Goal: Complete application form

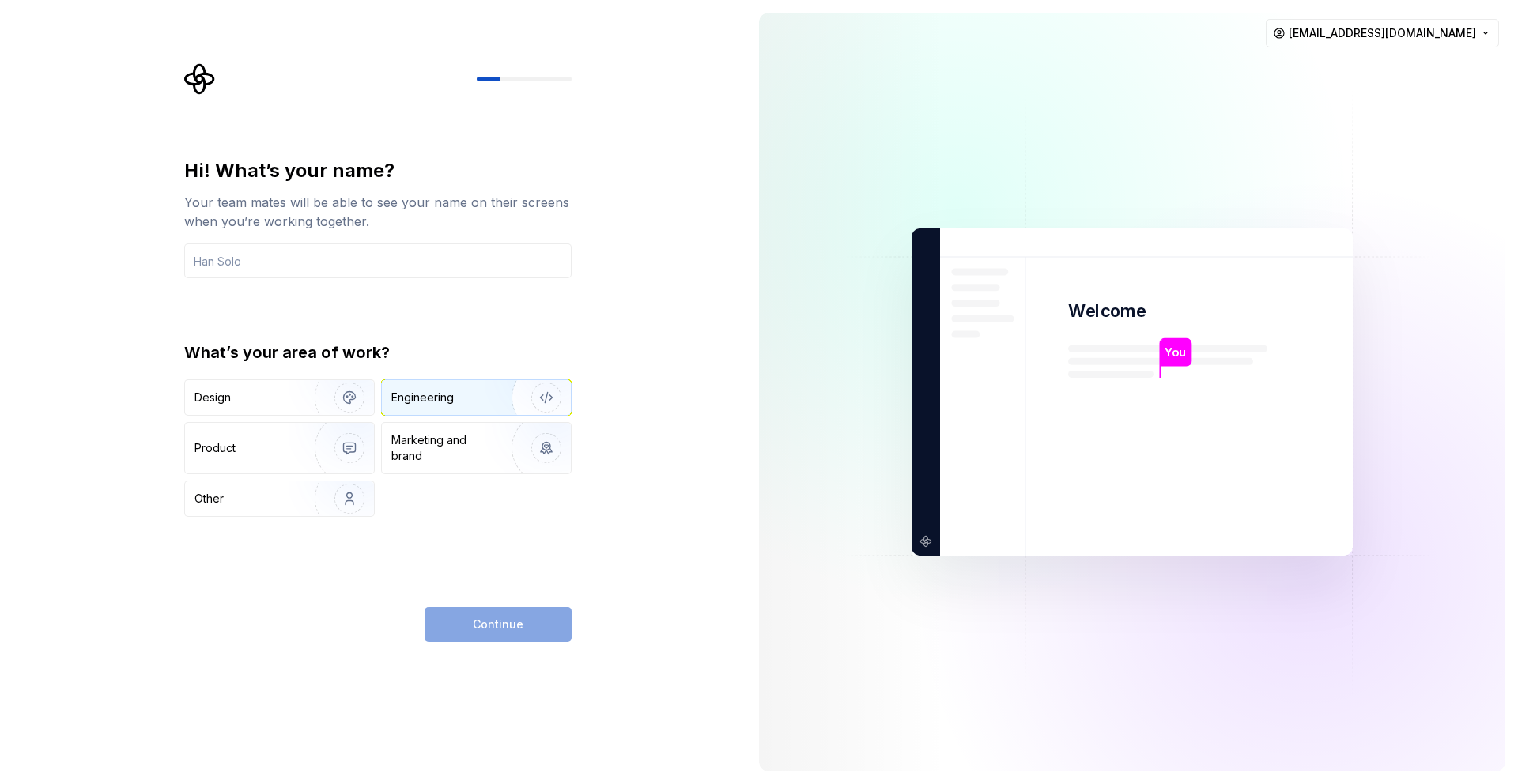
click at [464, 386] on div "Engineering" at bounding box center [476, 398] width 189 height 35
click at [262, 264] on input "text" at bounding box center [377, 261] width 387 height 35
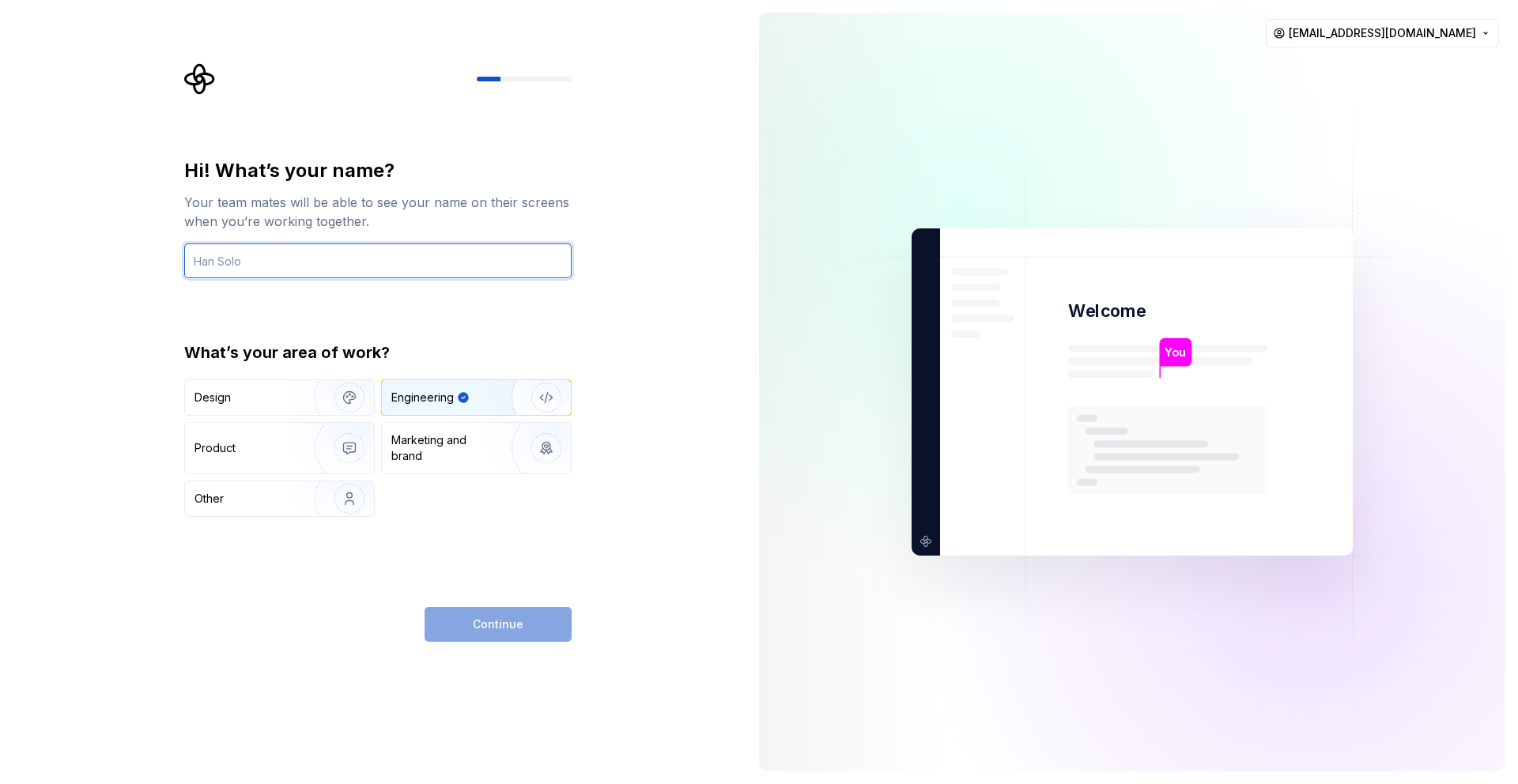
click at [280, 268] on input "text" at bounding box center [377, 261] width 387 height 35
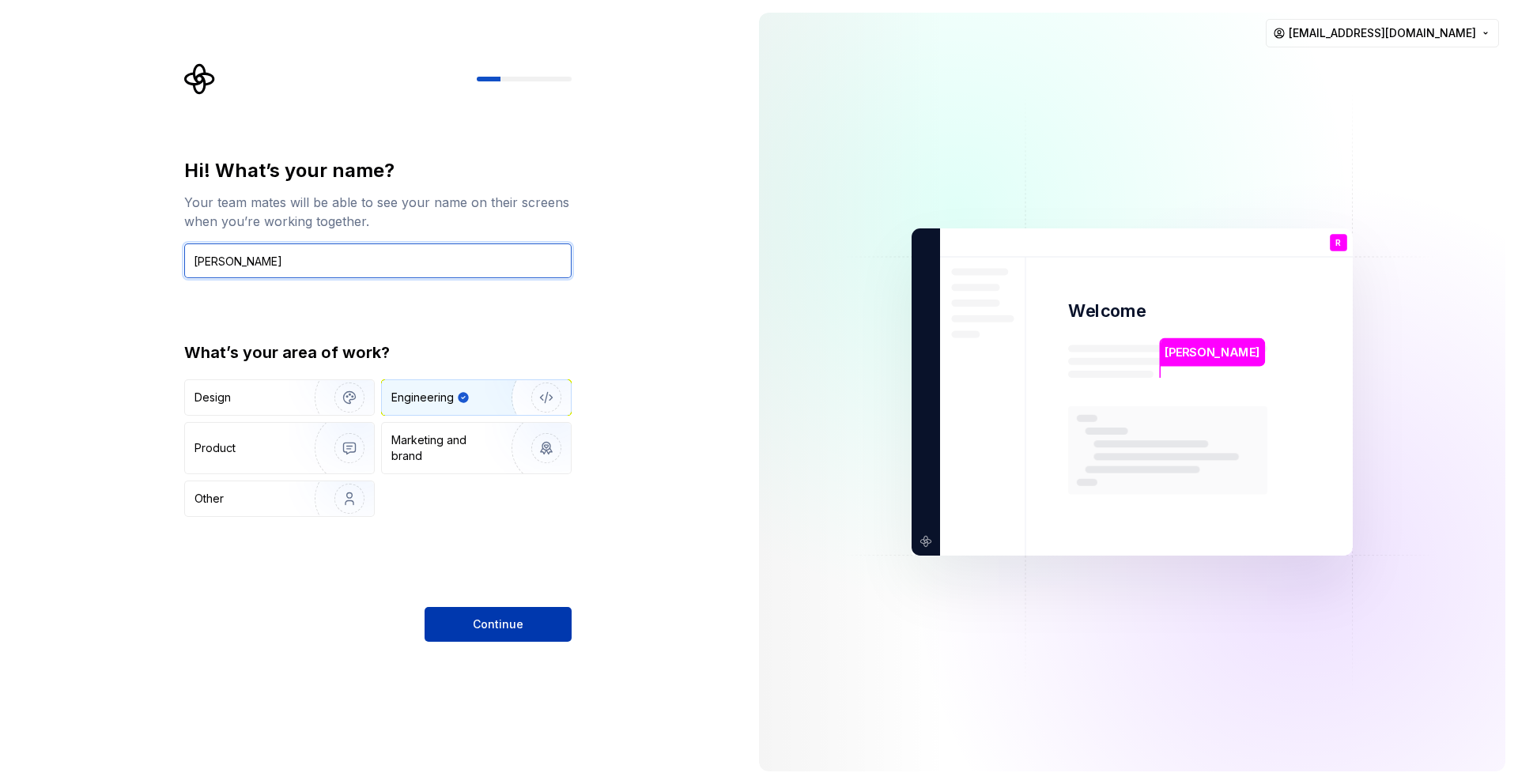
type input "[PERSON_NAME]"
click at [516, 618] on span "Continue" at bounding box center [497, 624] width 51 height 16
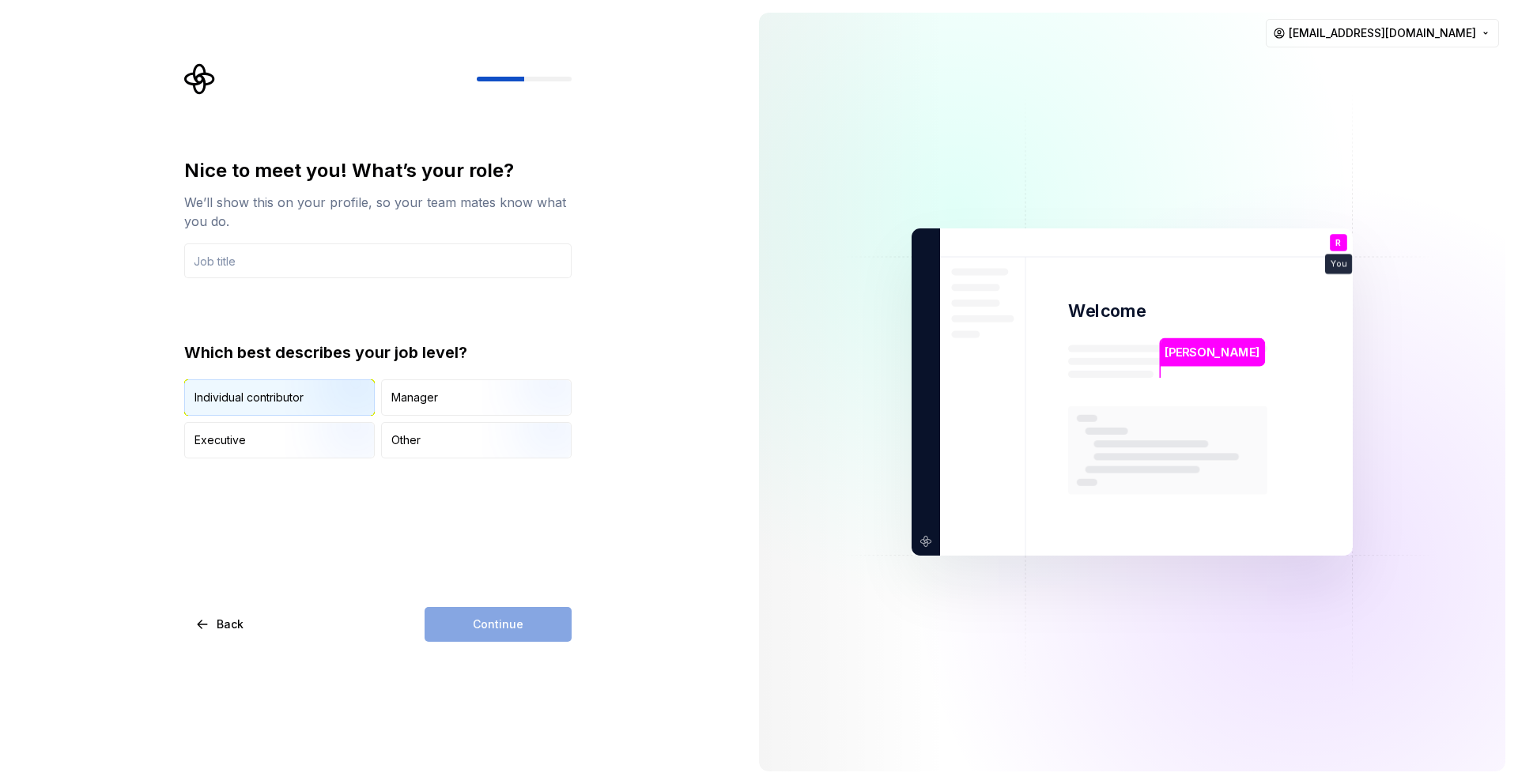
click at [302, 398] on img "button" at bounding box center [336, 416] width 101 height 106
click at [439, 394] on div "Manager" at bounding box center [476, 398] width 189 height 35
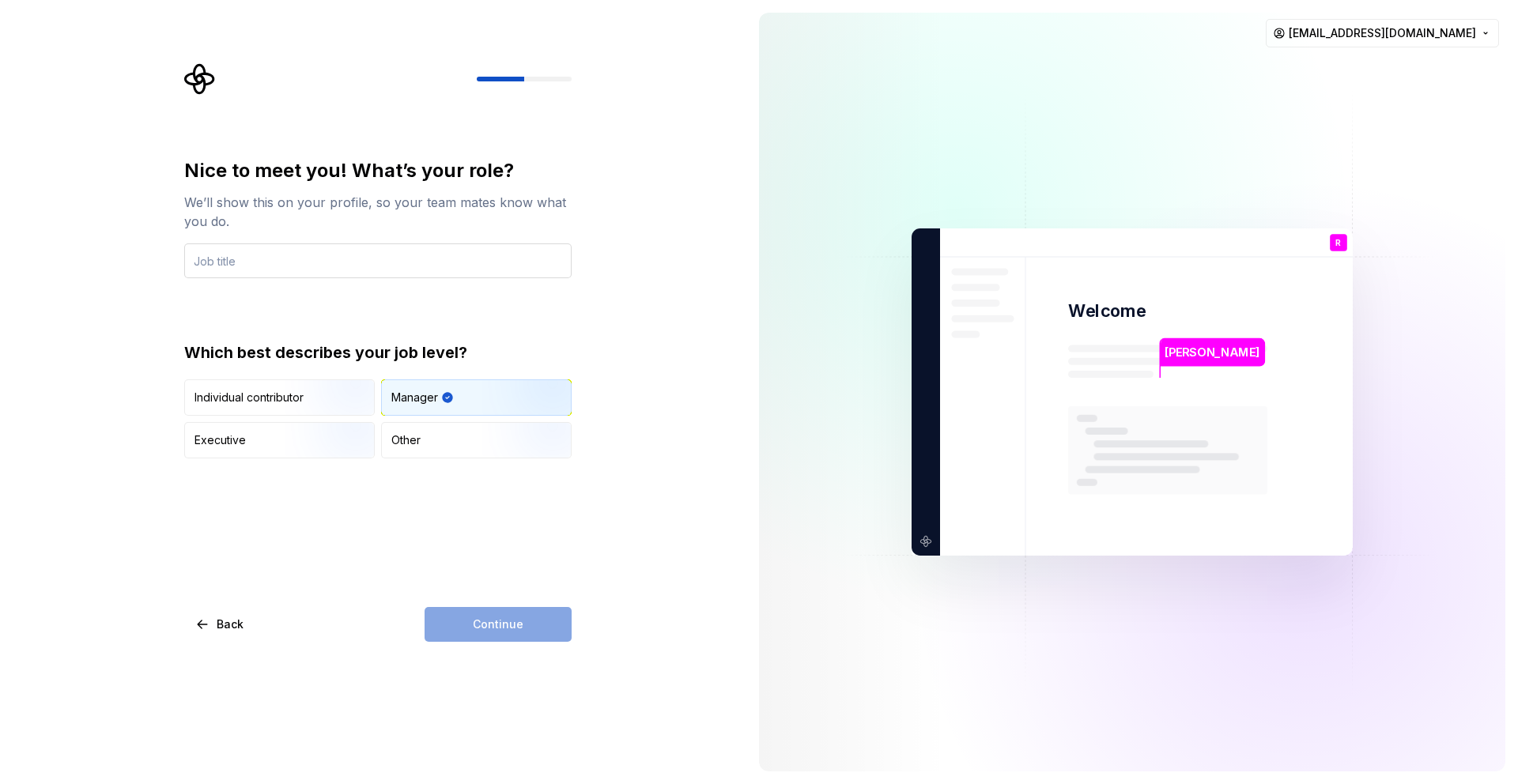
click at [257, 263] on input "text" at bounding box center [377, 261] width 387 height 35
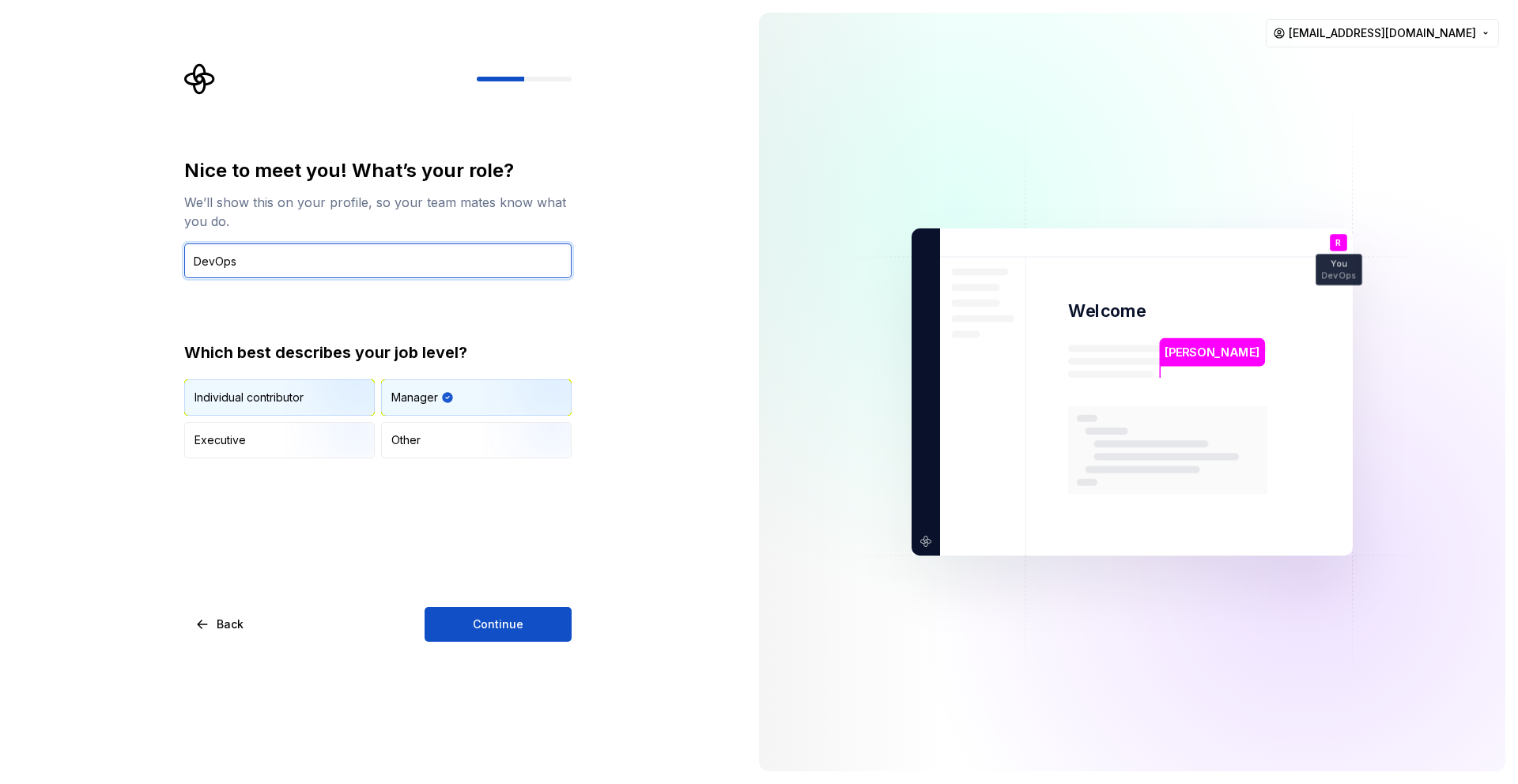
type input "DevOps"
drag, startPoint x: 353, startPoint y: 403, endPoint x: 363, endPoint y: 404, distance: 10.0
click at [355, 403] on img "button" at bounding box center [336, 416] width 101 height 106
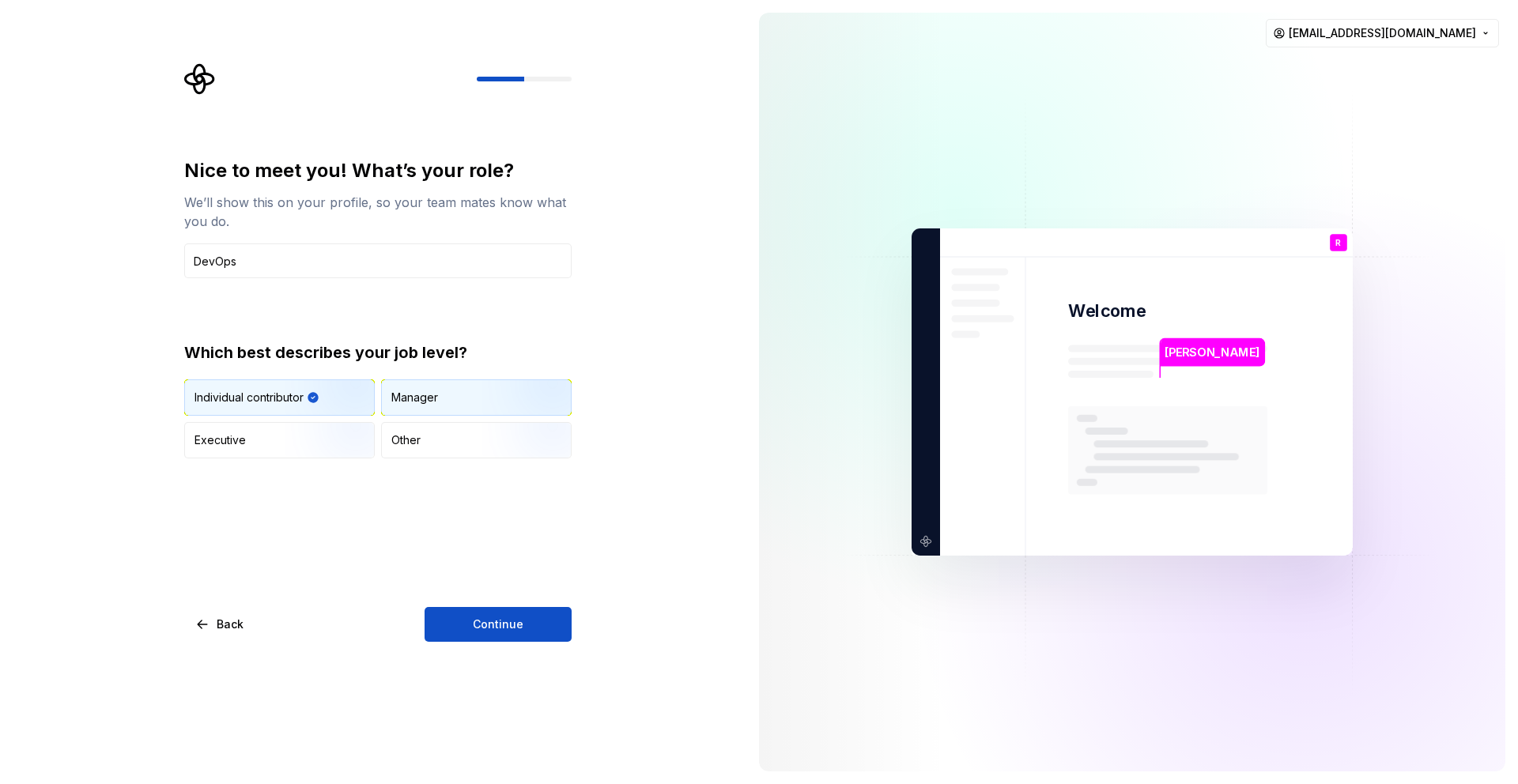
click at [448, 403] on div "Manager" at bounding box center [476, 398] width 189 height 35
drag, startPoint x: 325, startPoint y: 403, endPoint x: 336, endPoint y: 430, distance: 29.2
click at [325, 403] on img "button" at bounding box center [336, 416] width 101 height 106
click at [532, 623] on button "Continue" at bounding box center [498, 624] width 147 height 35
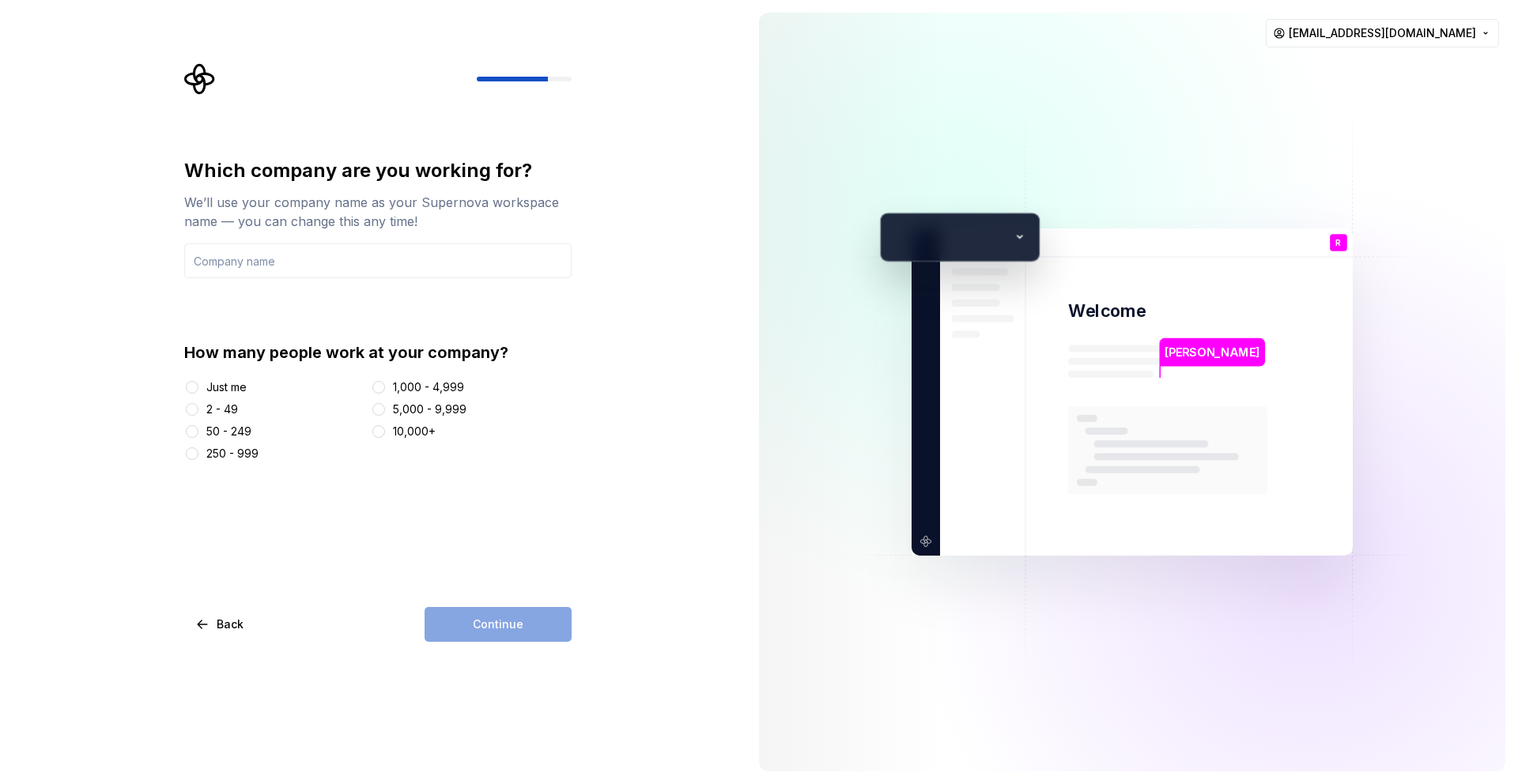
click at [241, 389] on div "Just me" at bounding box center [226, 387] width 40 height 16
click at [199, 389] on button "Just me" at bounding box center [192, 387] width 13 height 13
click at [499, 618] on div "Continue" at bounding box center [498, 624] width 147 height 35
click at [251, 270] on input "text" at bounding box center [377, 261] width 387 height 35
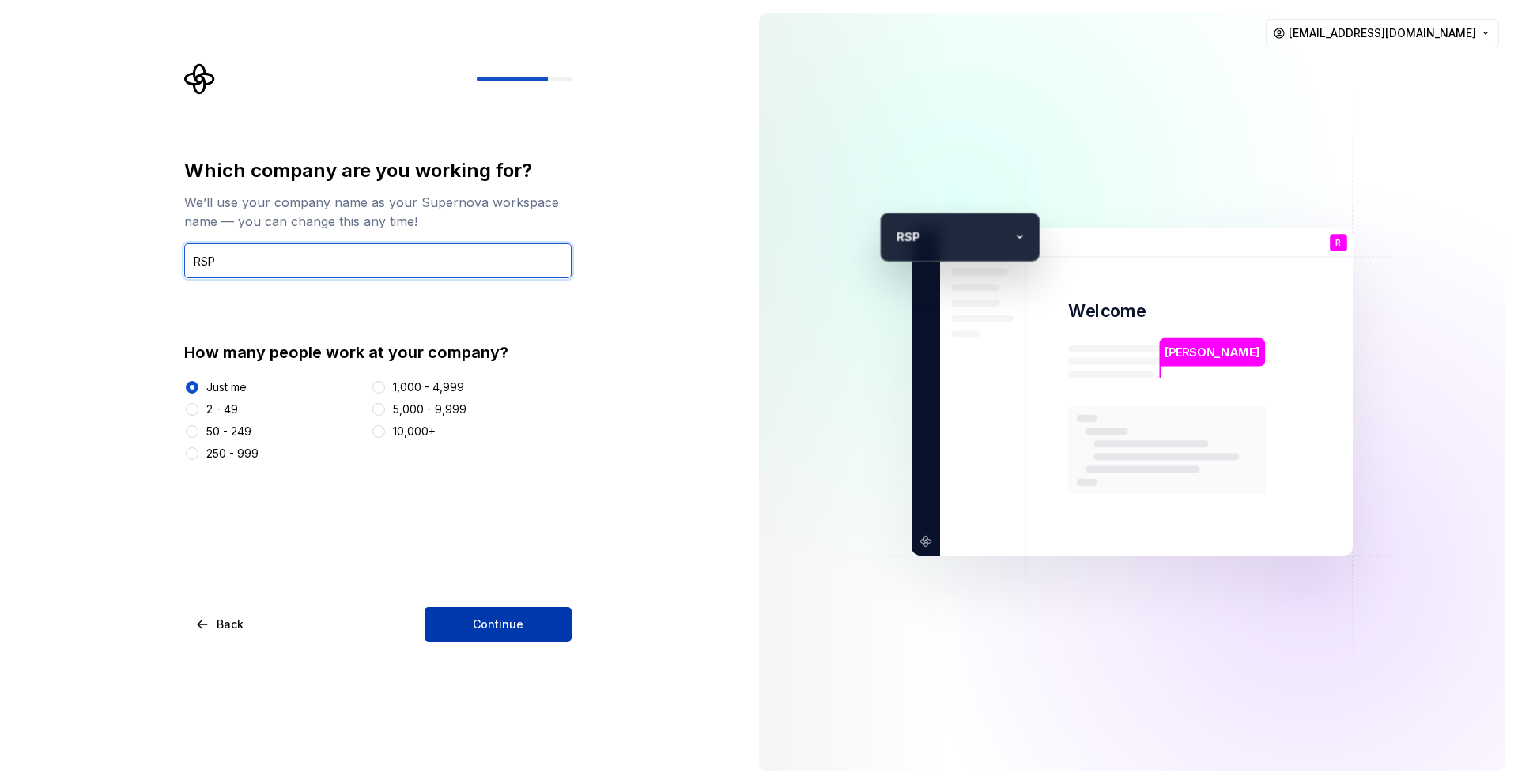
type input "RSP"
click at [505, 629] on span "Continue" at bounding box center [497, 624] width 51 height 16
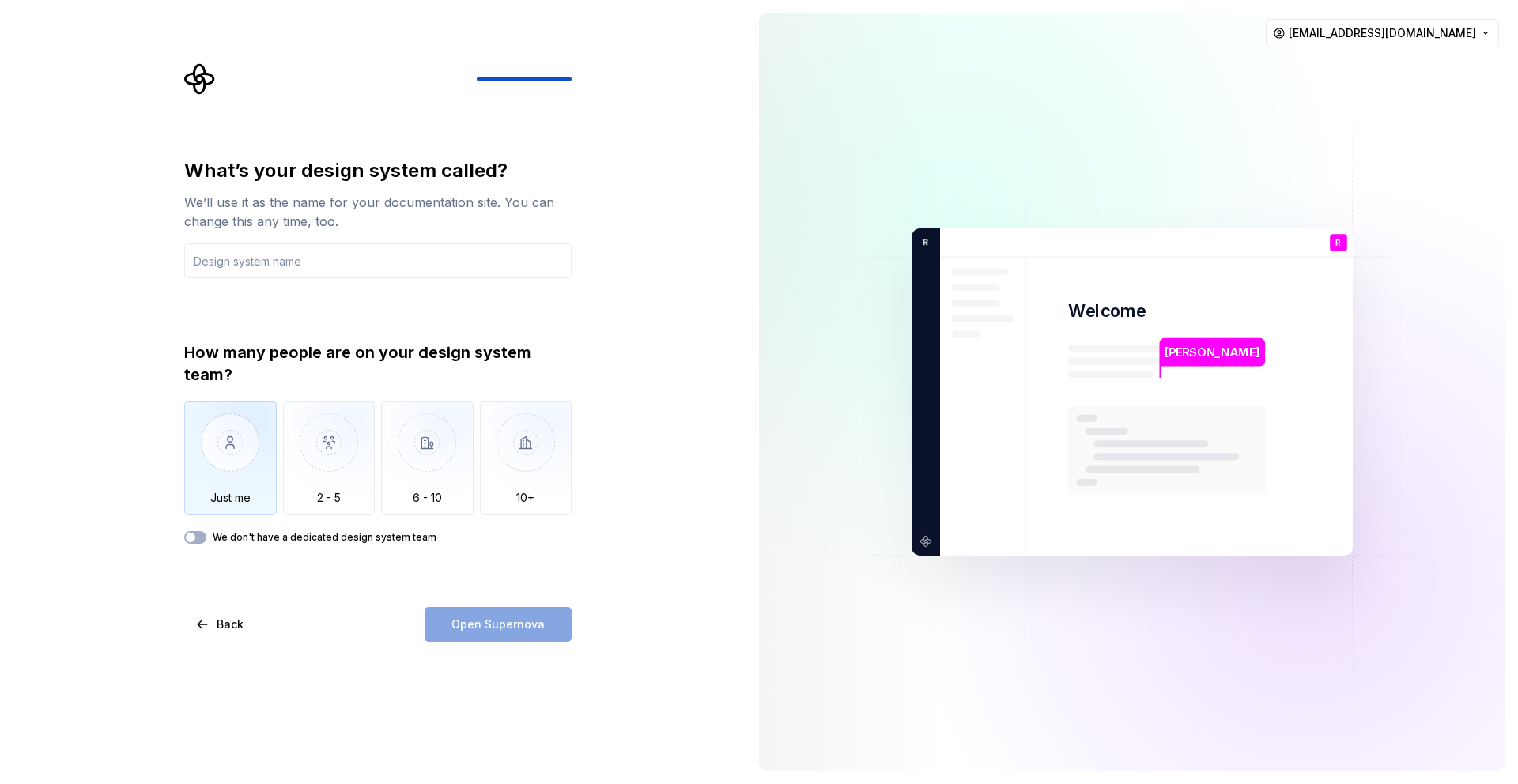
click at [213, 449] on img "button" at bounding box center [230, 454] width 93 height 106
click at [289, 267] on input "text" at bounding box center [377, 261] width 387 height 35
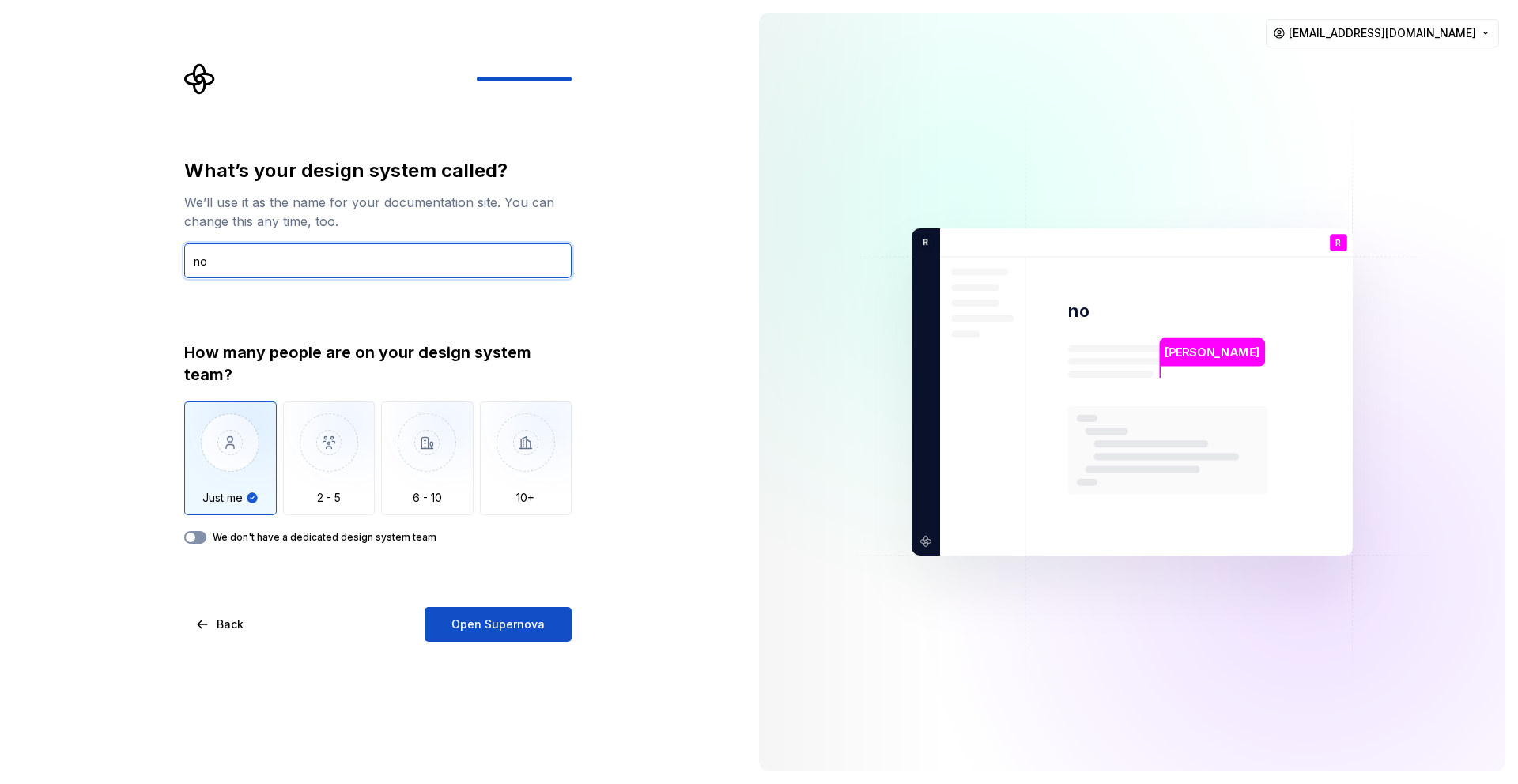
type input "no"
click at [196, 538] on icon "button" at bounding box center [190, 538] width 13 height 9
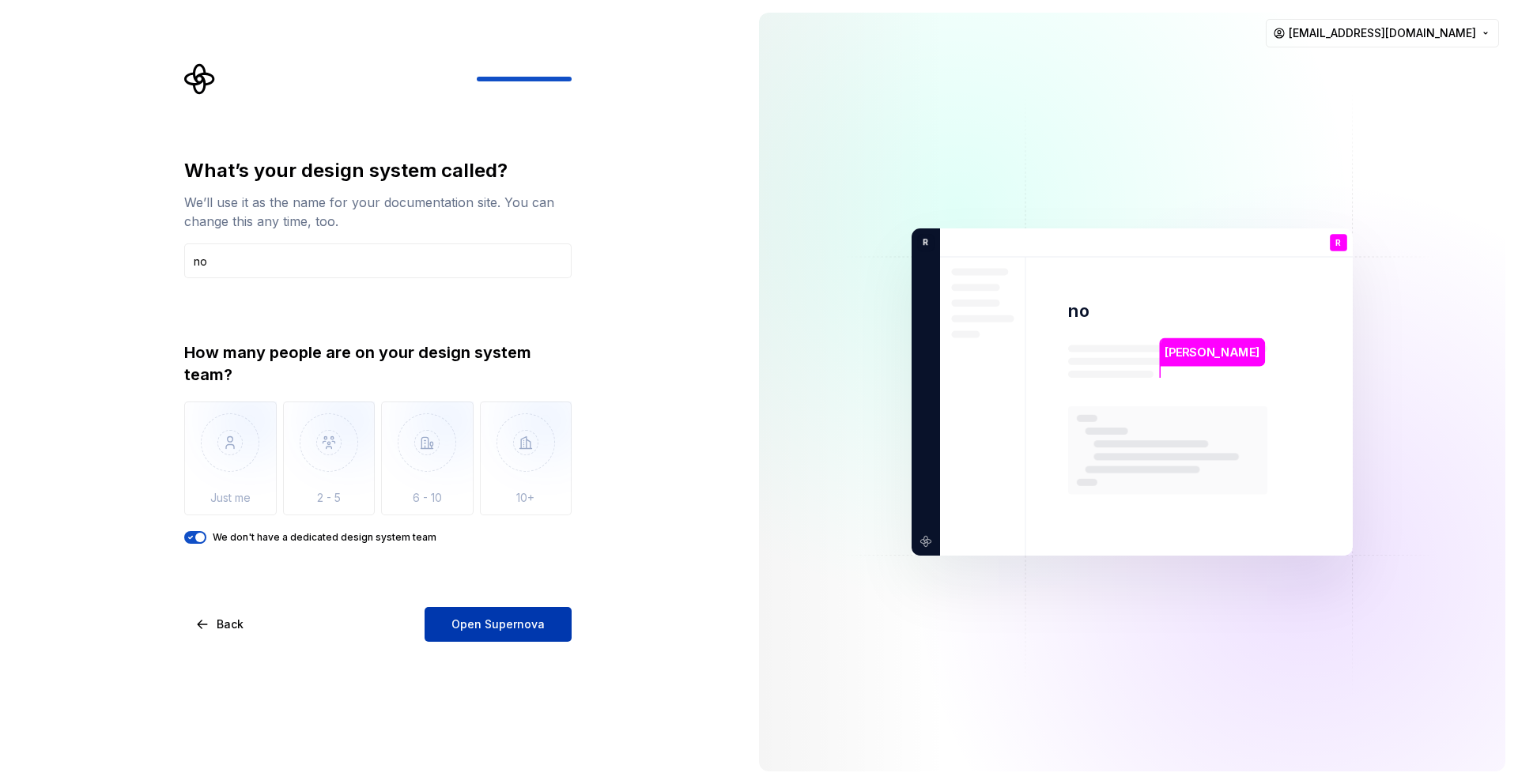
click at [476, 632] on button "Open Supernova" at bounding box center [498, 624] width 147 height 35
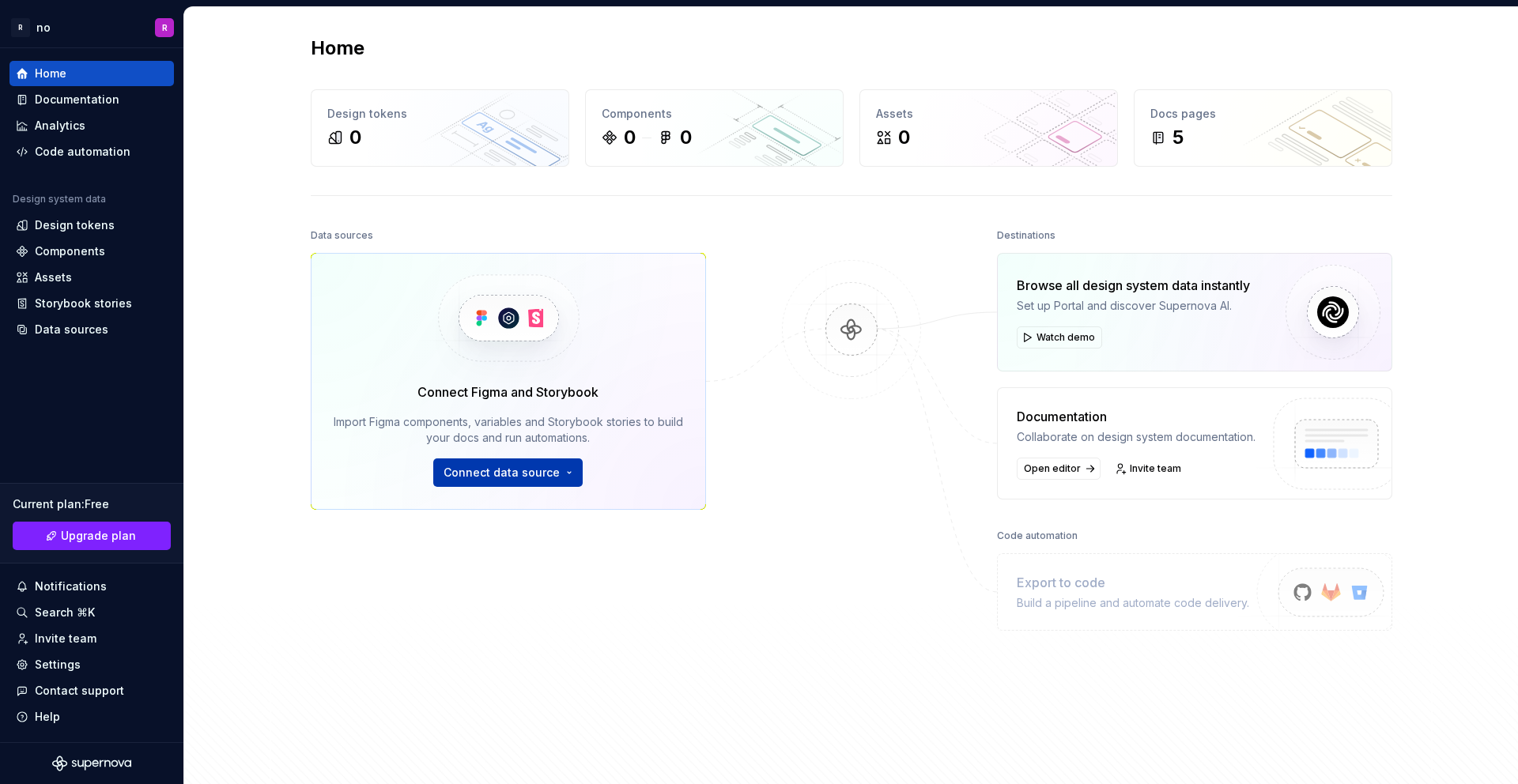
click at [525, 481] on button "Connect data source" at bounding box center [508, 472] width 150 height 28
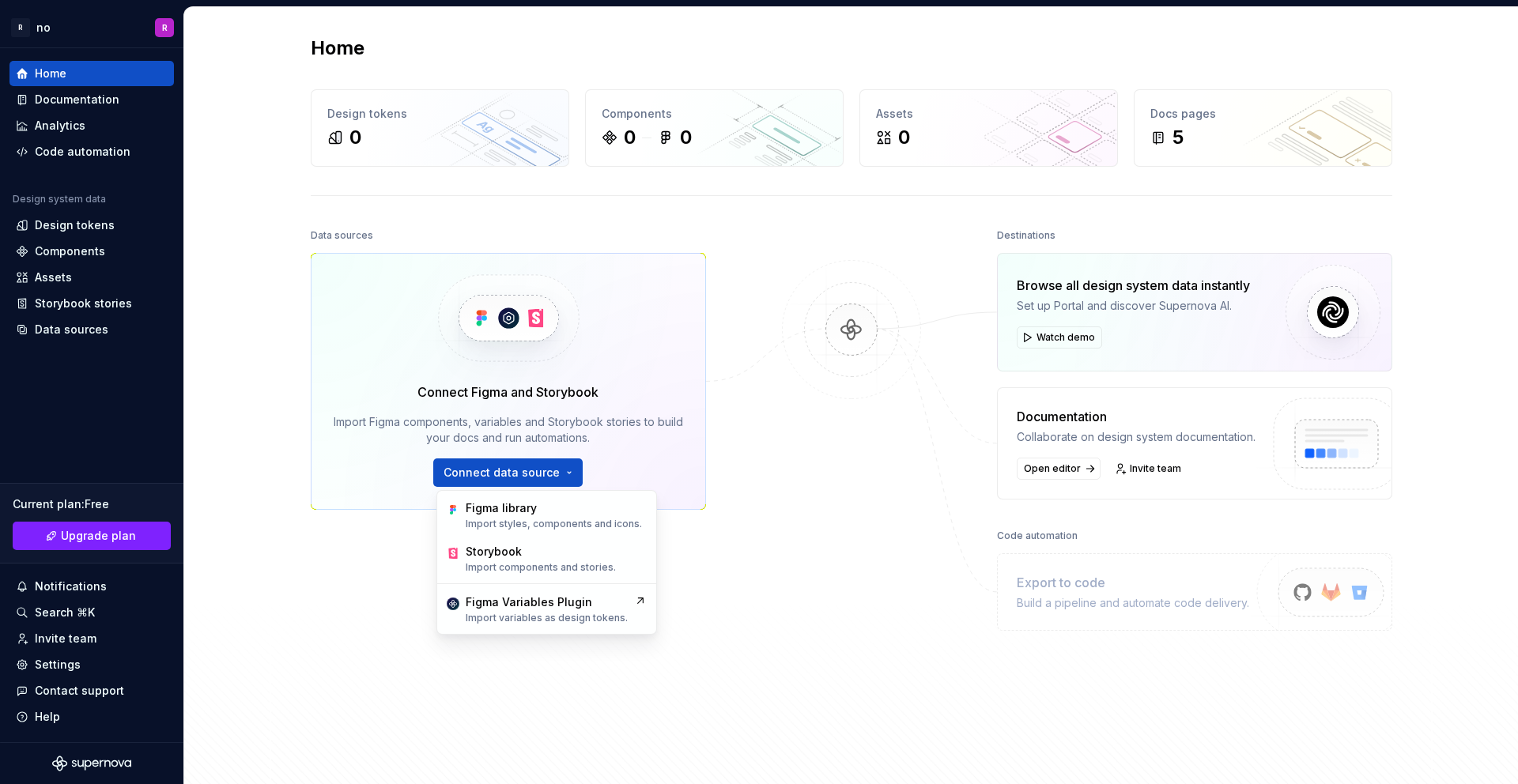
click at [888, 464] on div at bounding box center [851, 460] width 158 height 471
